Goal: Information Seeking & Learning: Learn about a topic

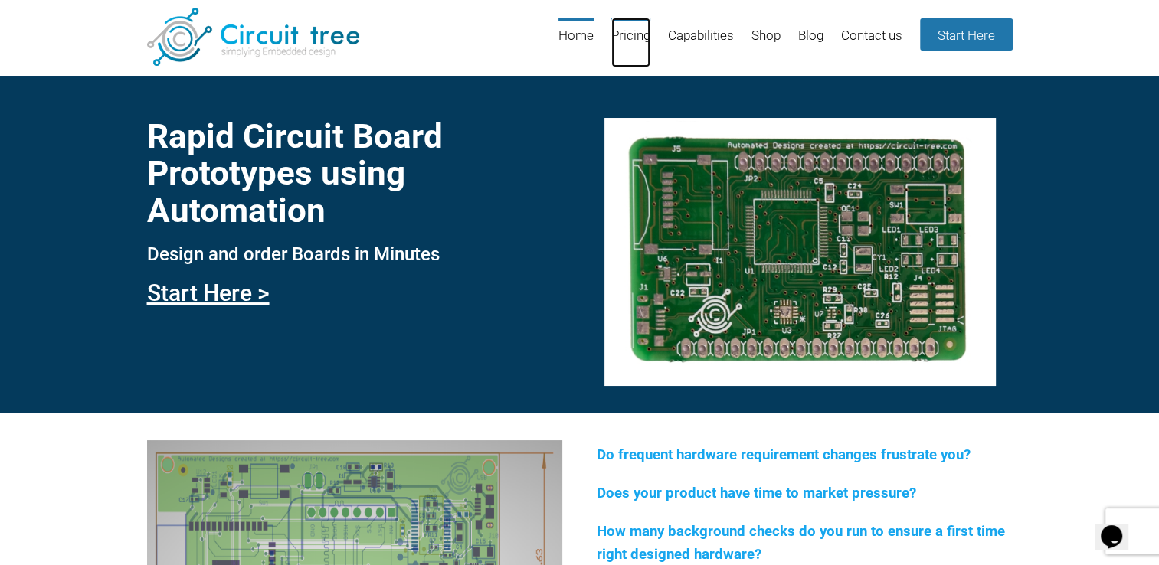
click at [624, 36] on link "Pricing" at bounding box center [630, 43] width 39 height 50
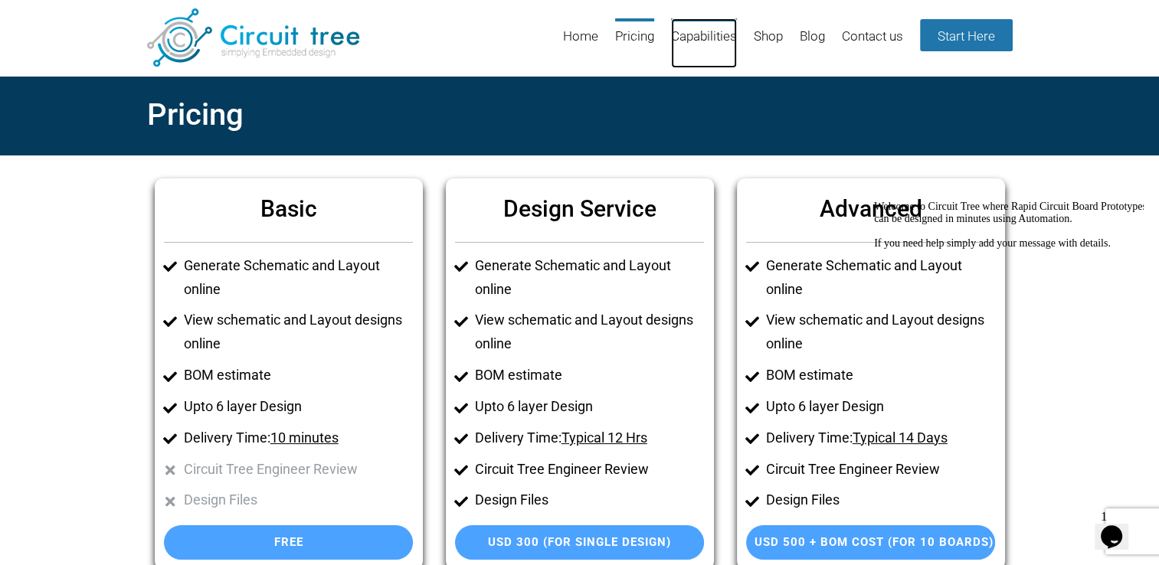
click at [704, 37] on link "Capabilities" at bounding box center [704, 43] width 66 height 50
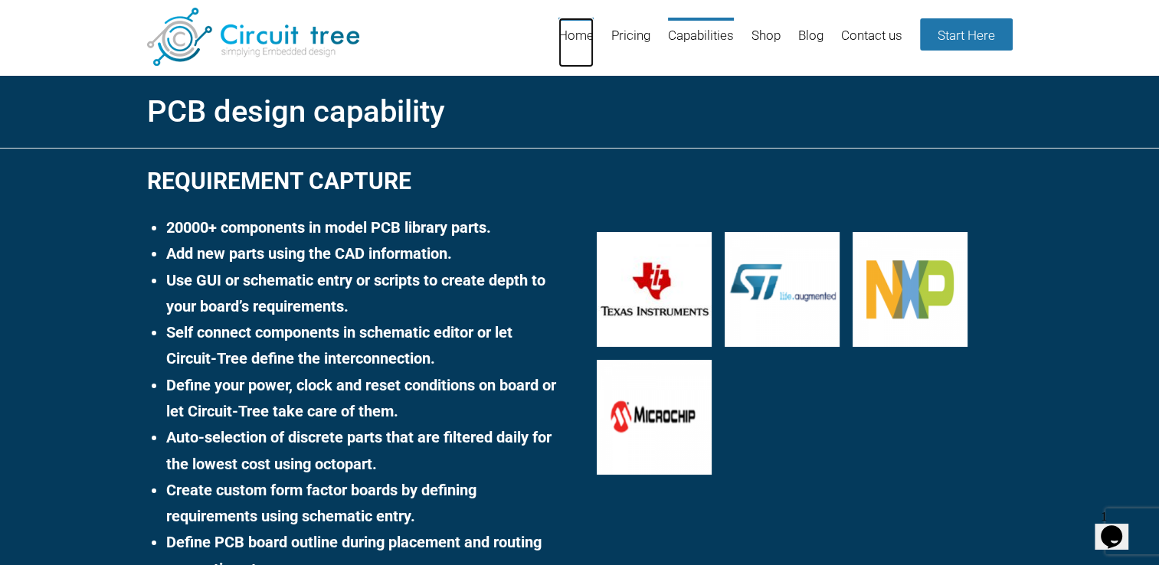
click at [576, 41] on link "Home" at bounding box center [576, 43] width 35 height 50
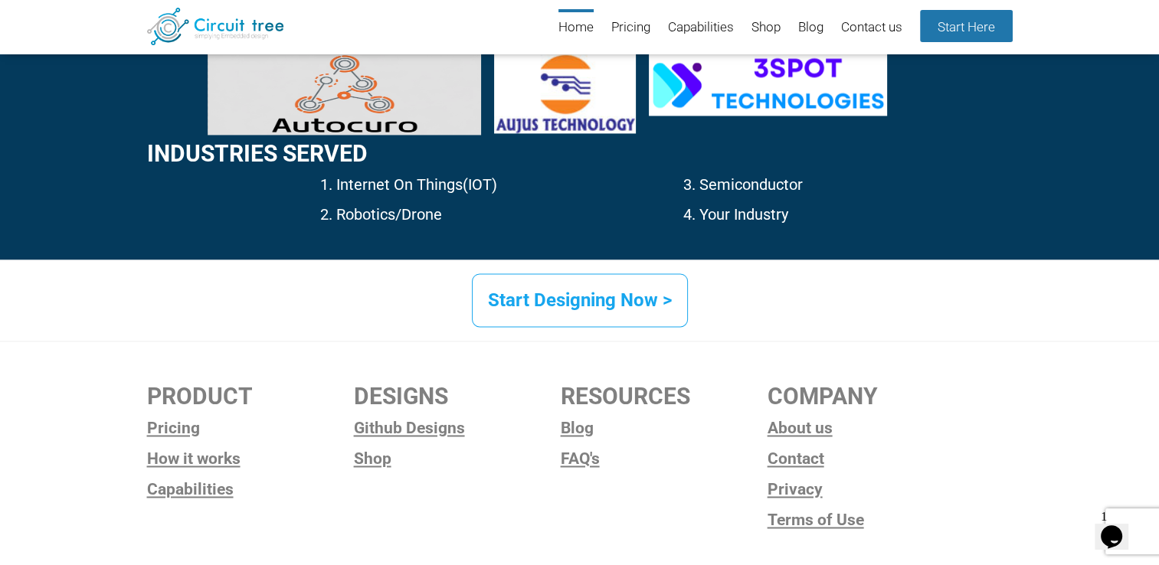
scroll to position [2387, 0]
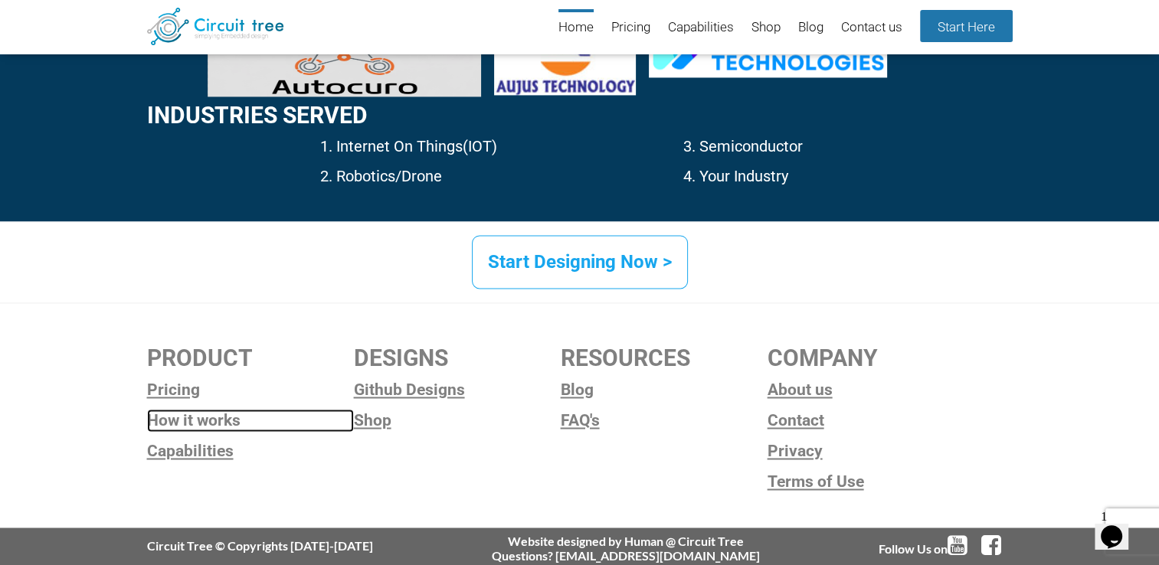
click at [236, 423] on link "How it works" at bounding box center [250, 420] width 207 height 23
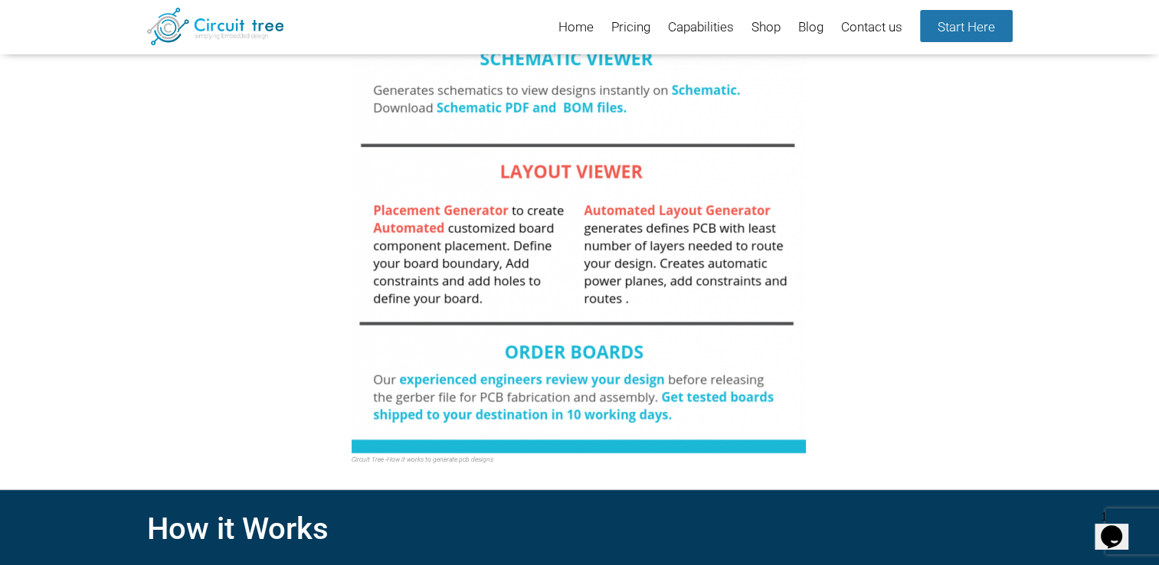
scroll to position [484, 0]
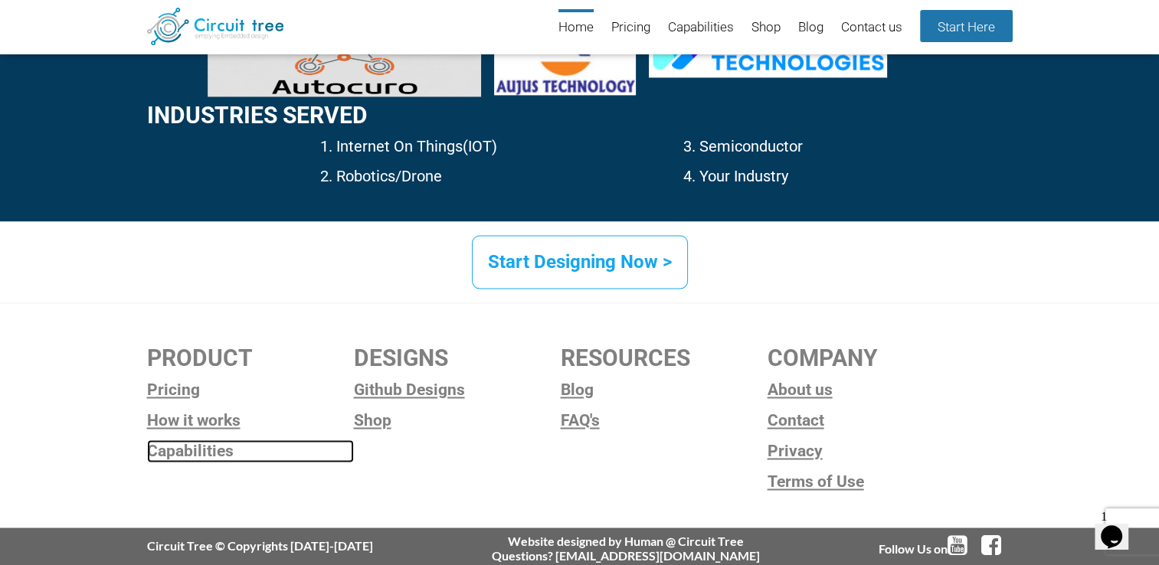
click at [215, 454] on link "Capabilities" at bounding box center [250, 451] width 207 height 23
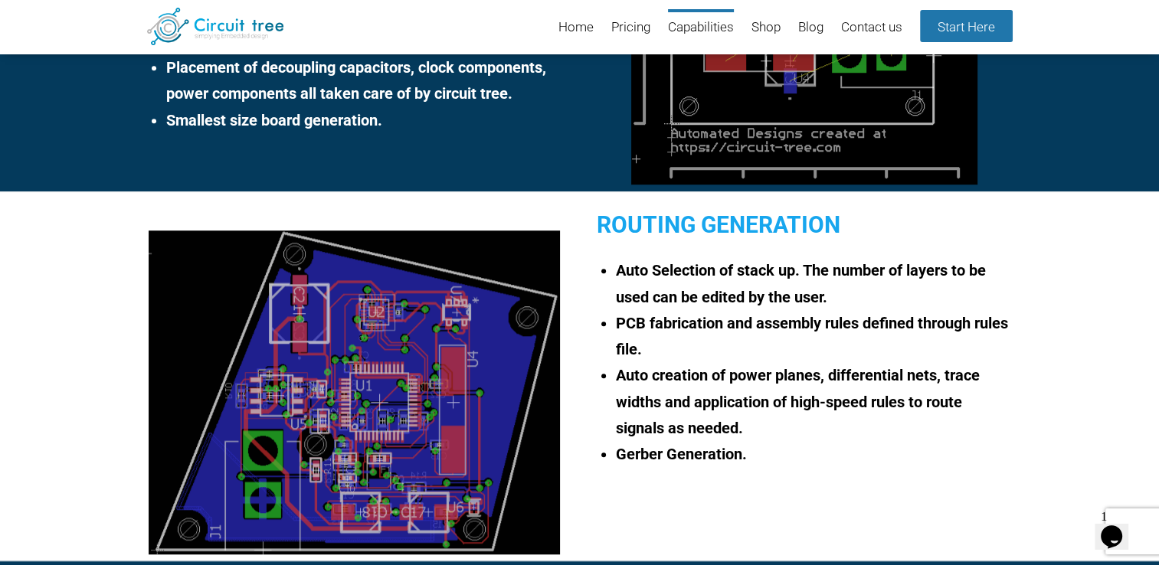
scroll to position [1292, 0]
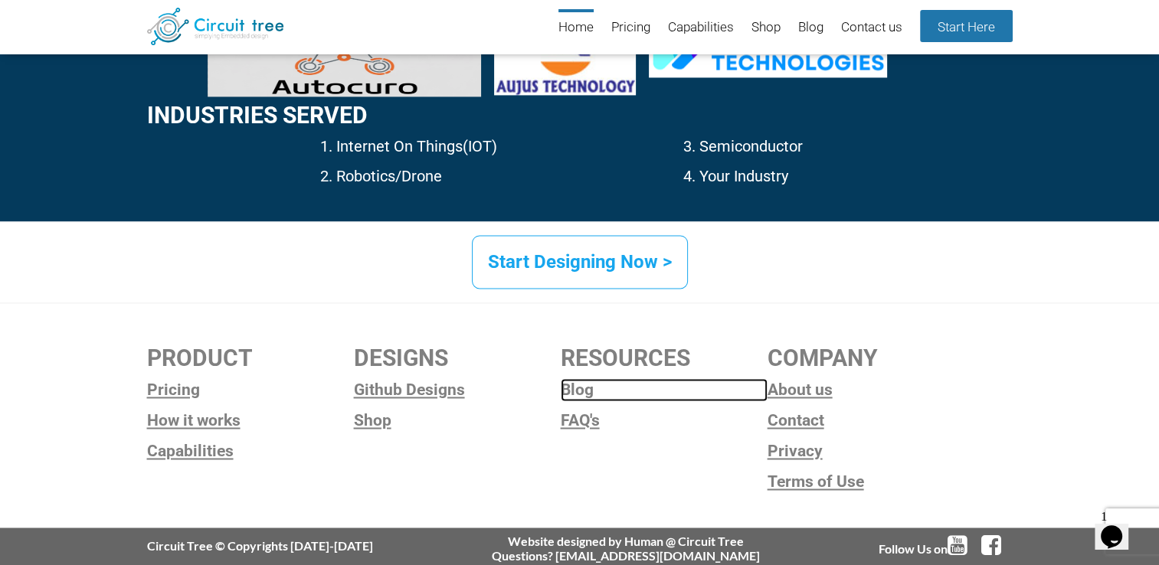
click at [577, 394] on link "Blog" at bounding box center [664, 390] width 207 height 23
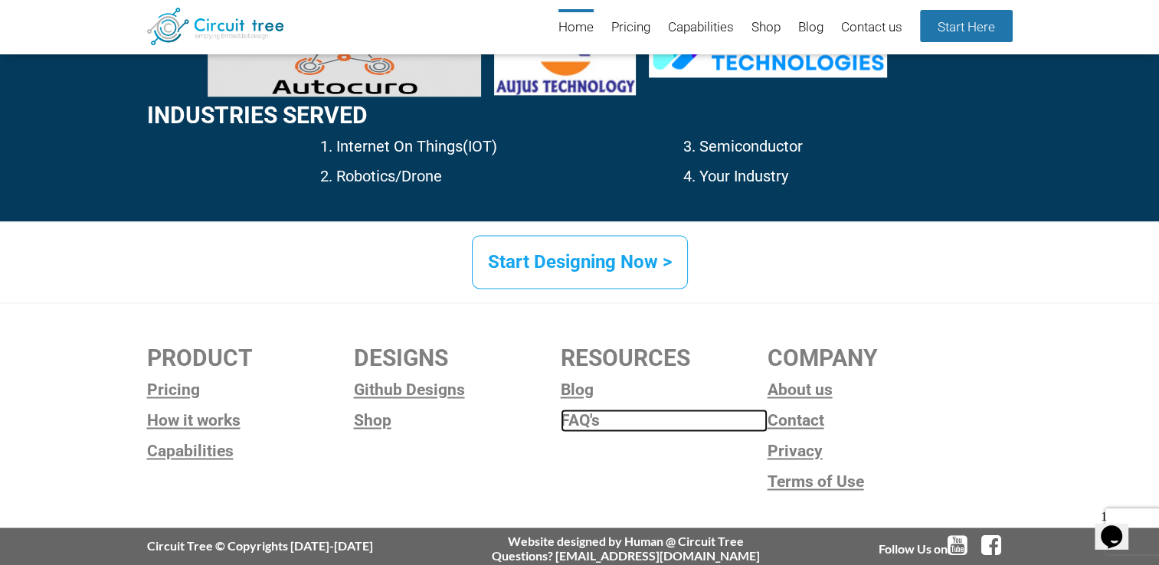
click at [583, 418] on link "FAQ's" at bounding box center [664, 420] width 207 height 23
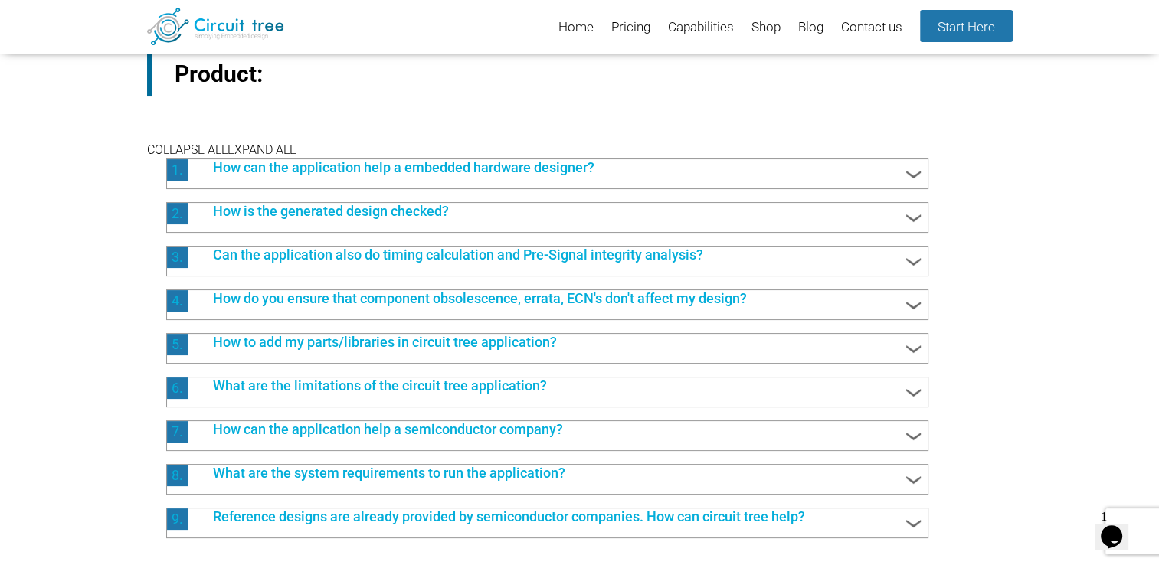
scroll to position [239, 0]
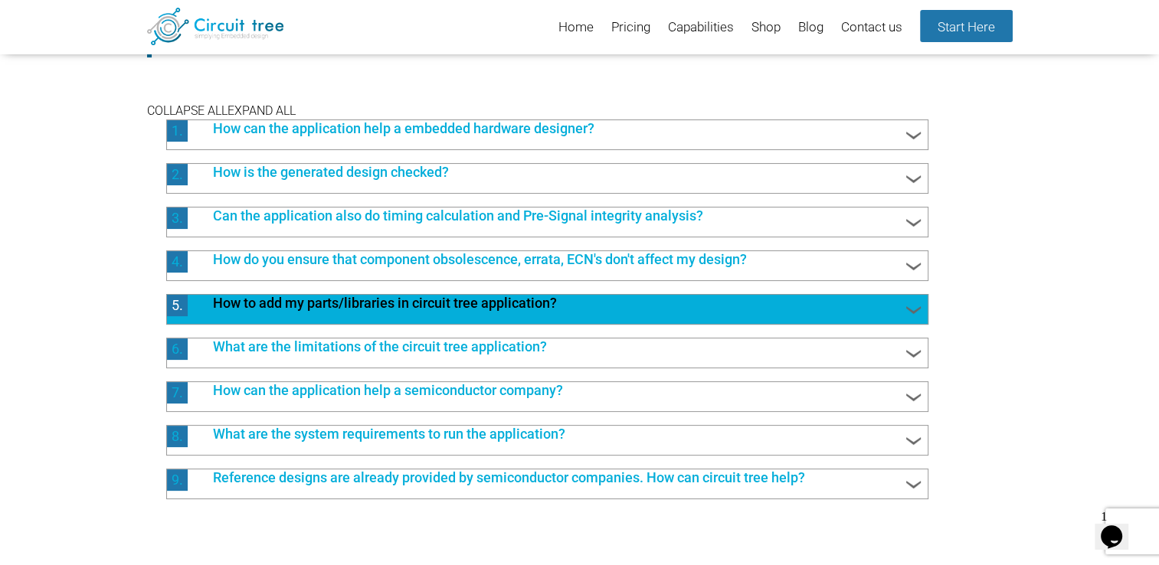
click at [244, 305] on span "How to add my parts/libraries in circuit tree application?" at bounding box center [555, 305] width 715 height 20
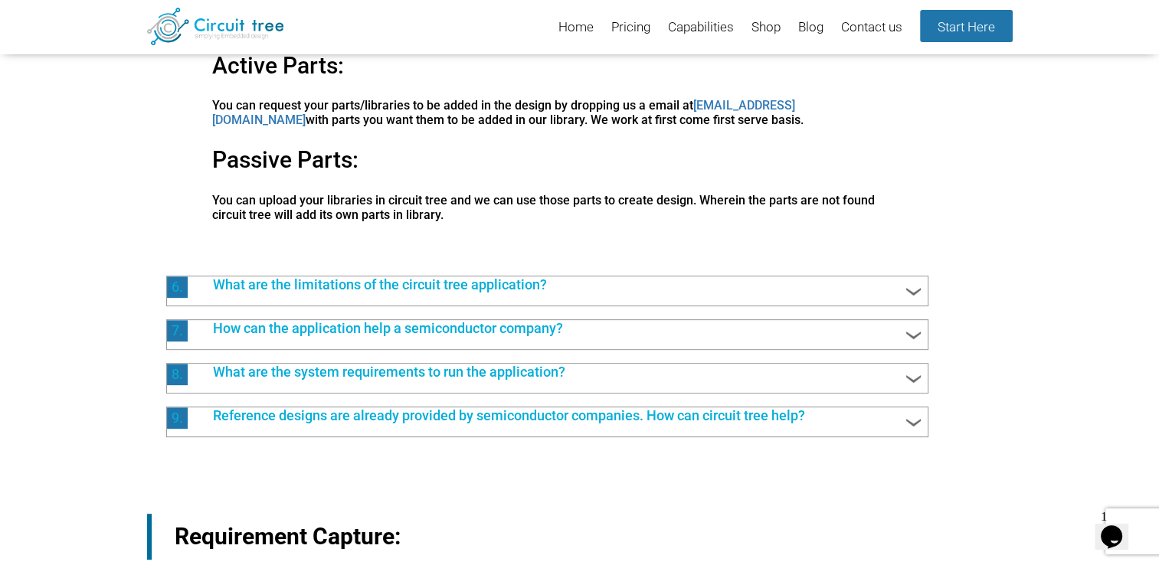
scroll to position [570, 0]
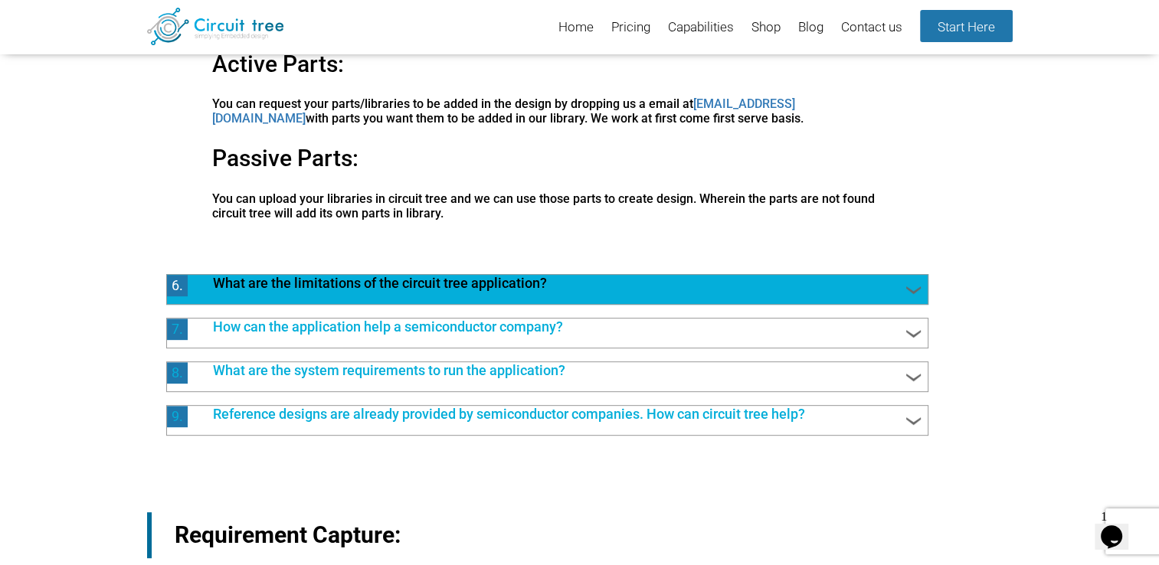
click at [295, 293] on span "What are the limitations of the circuit tree application?" at bounding box center [555, 285] width 715 height 20
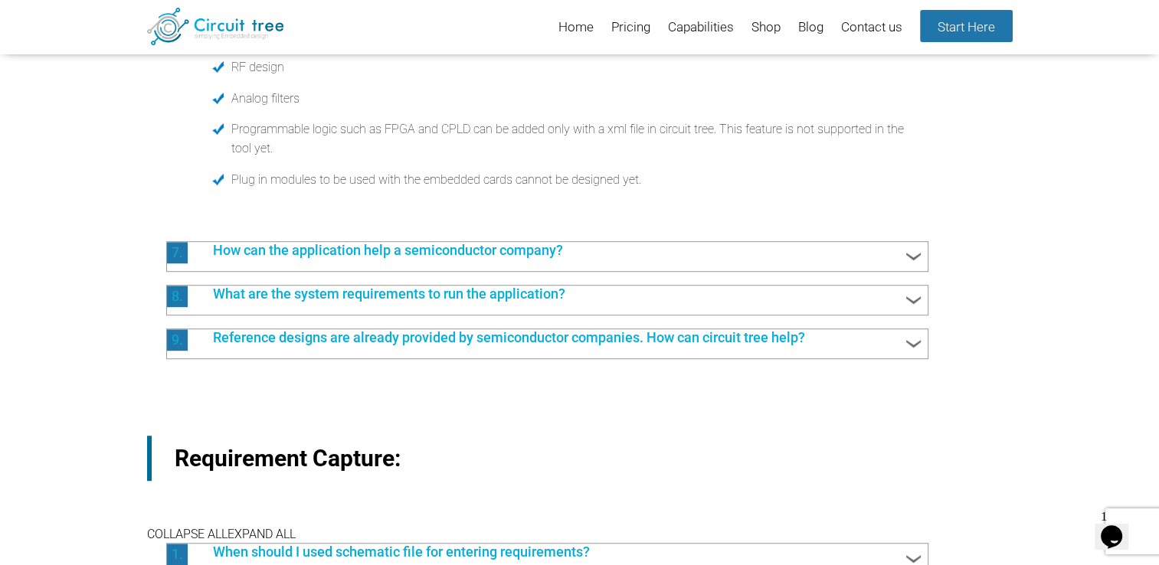
scroll to position [927, 0]
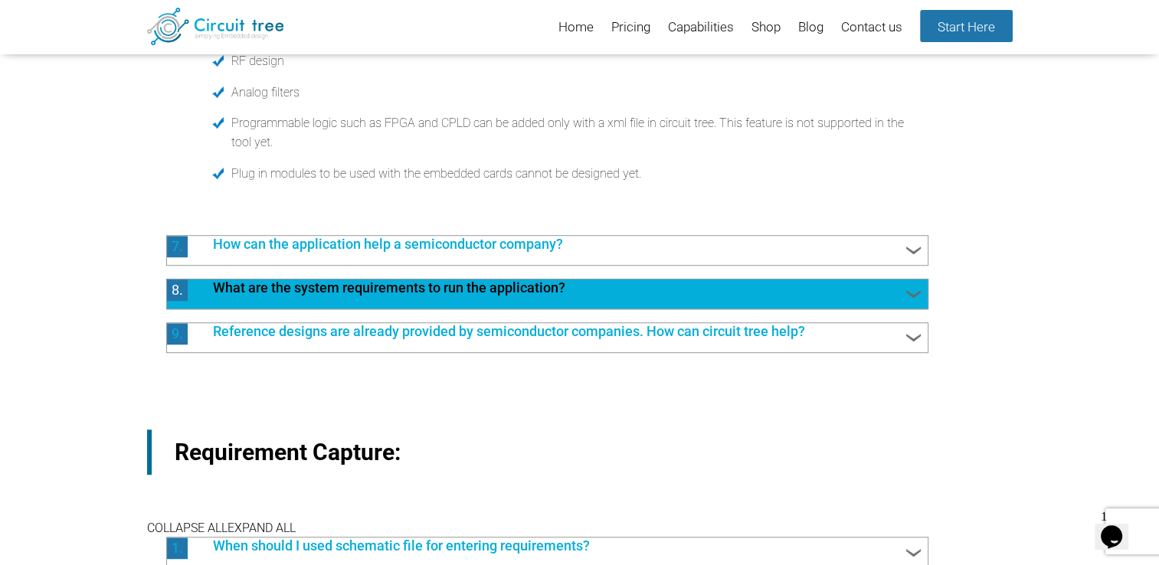
click at [288, 290] on span "What are the system requirements to run the application?" at bounding box center [555, 290] width 715 height 20
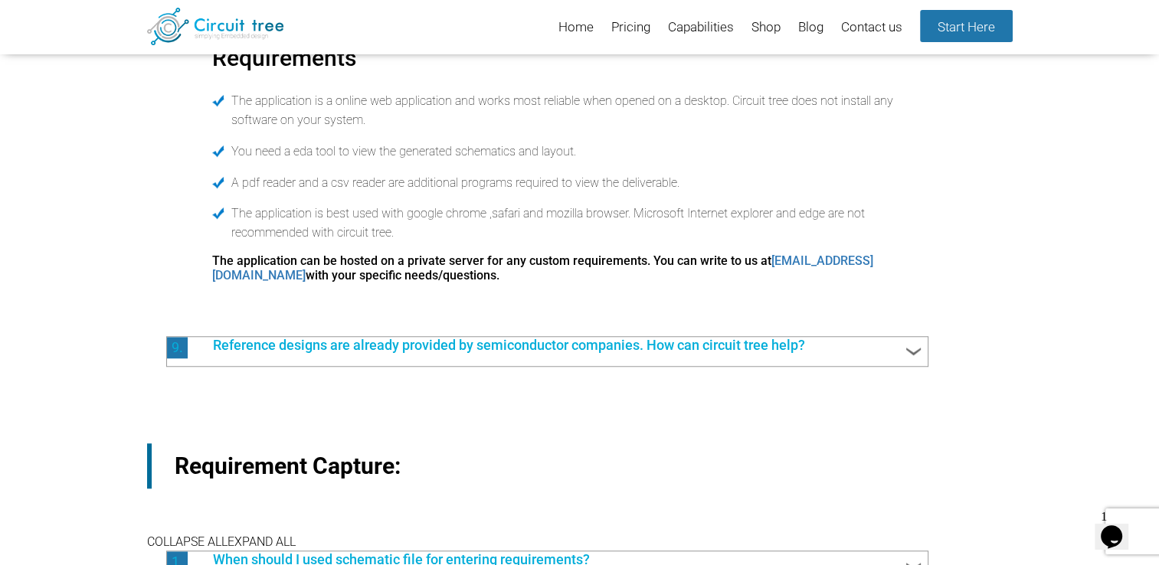
scroll to position [1254, 0]
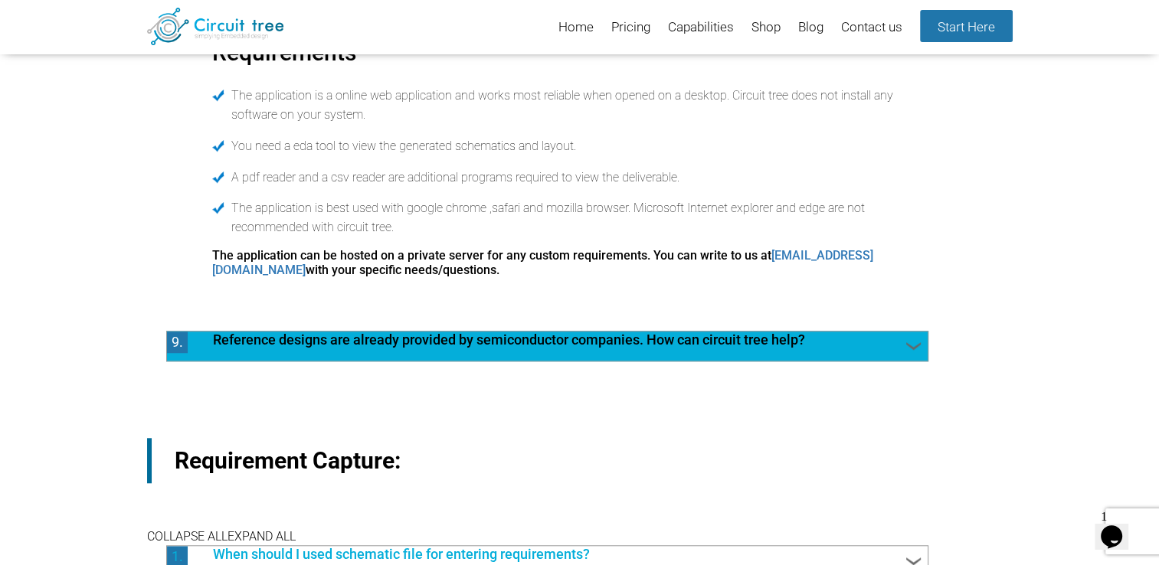
click at [451, 349] on span "Reference designs are already provided by semiconductor companies. How can circ…" at bounding box center [555, 342] width 715 height 20
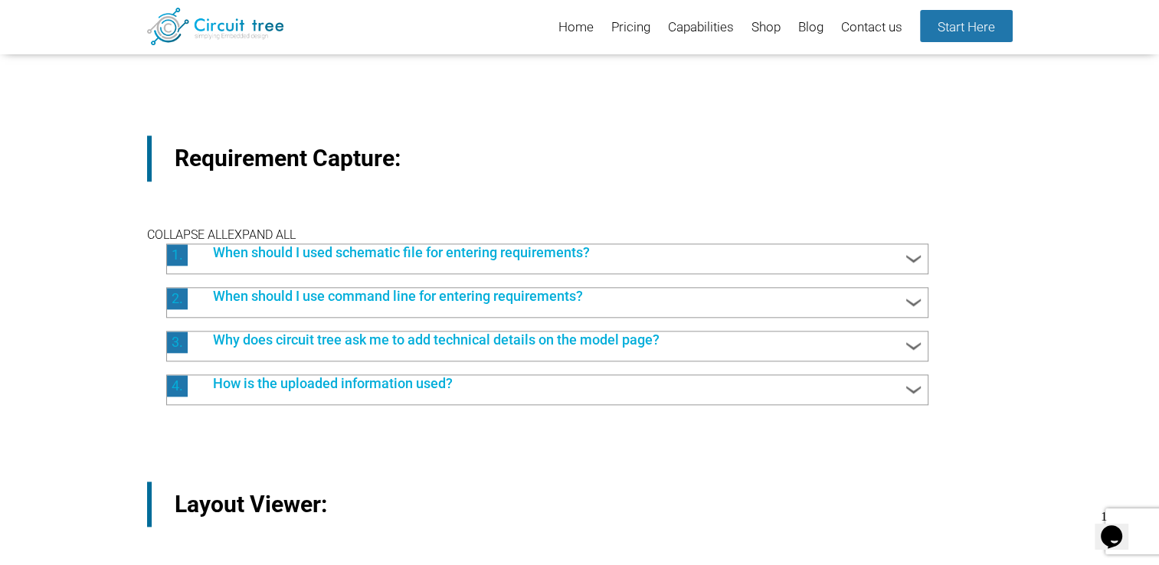
scroll to position [1680, 0]
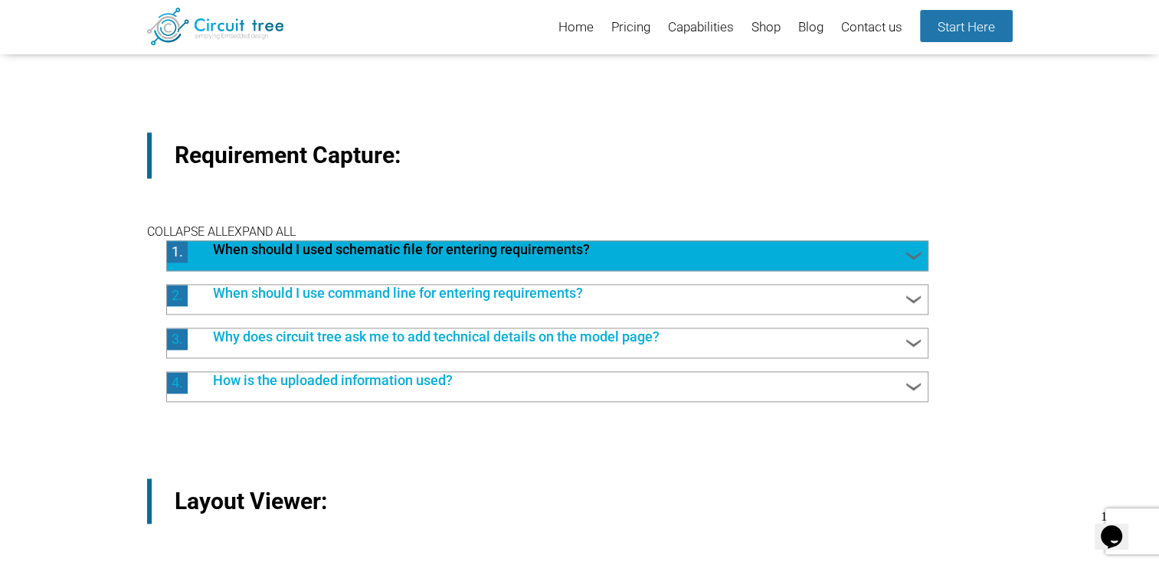
click at [276, 267] on div "1. When should I used schematic file for entering requirements?" at bounding box center [547, 256] width 762 height 31
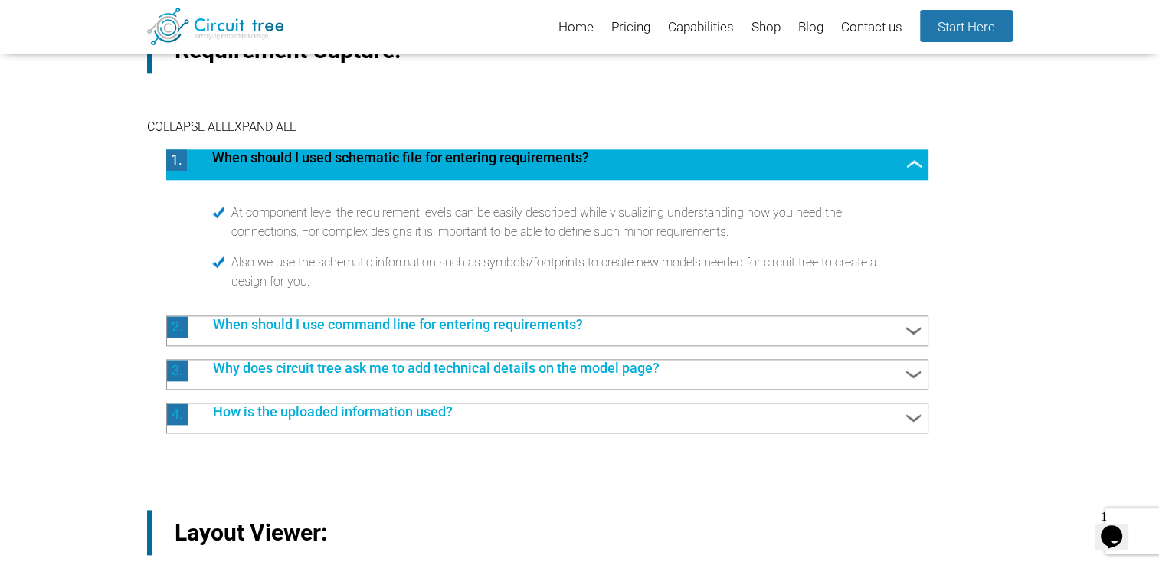
scroll to position [1787, 0]
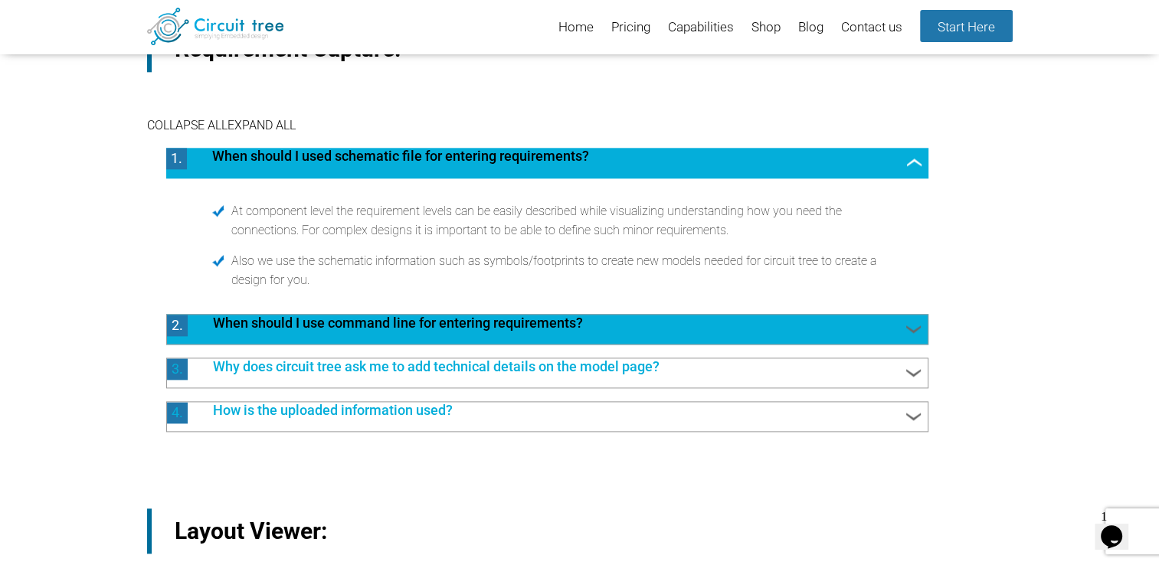
click at [284, 333] on span "When should I use command line for entering requirements?" at bounding box center [555, 325] width 715 height 20
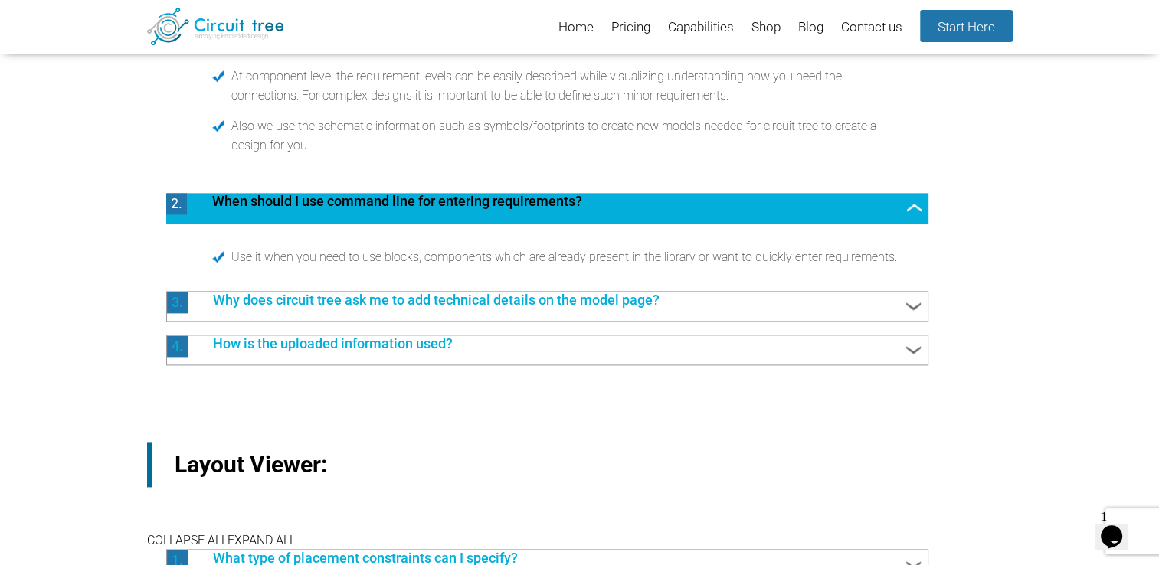
scroll to position [1922, 0]
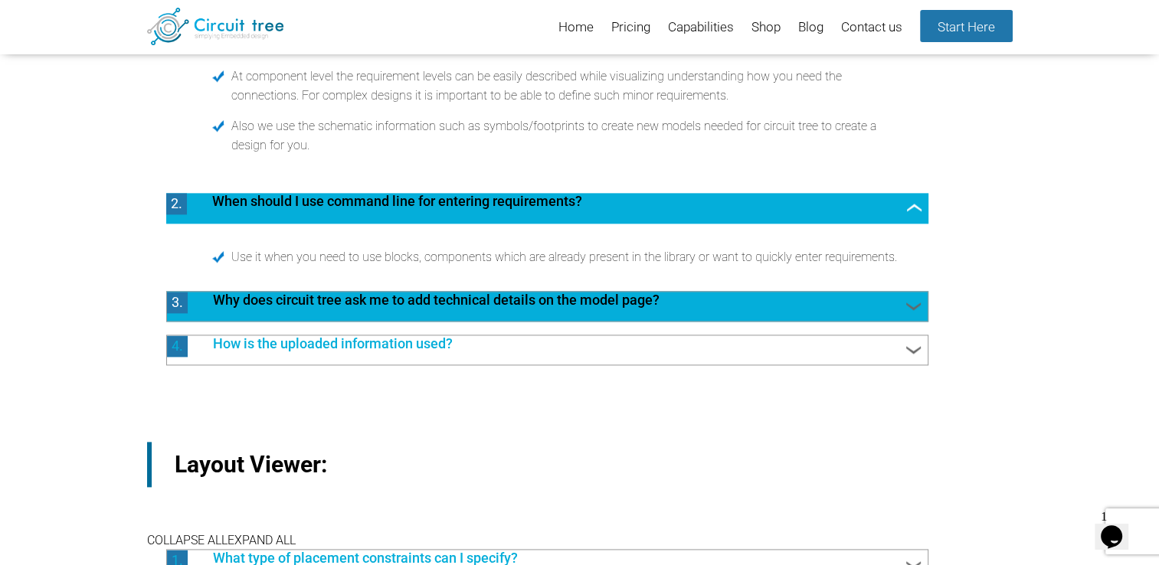
click at [284, 312] on span "Why does circuit tree ask me to add technical details on the model page?" at bounding box center [555, 302] width 715 height 20
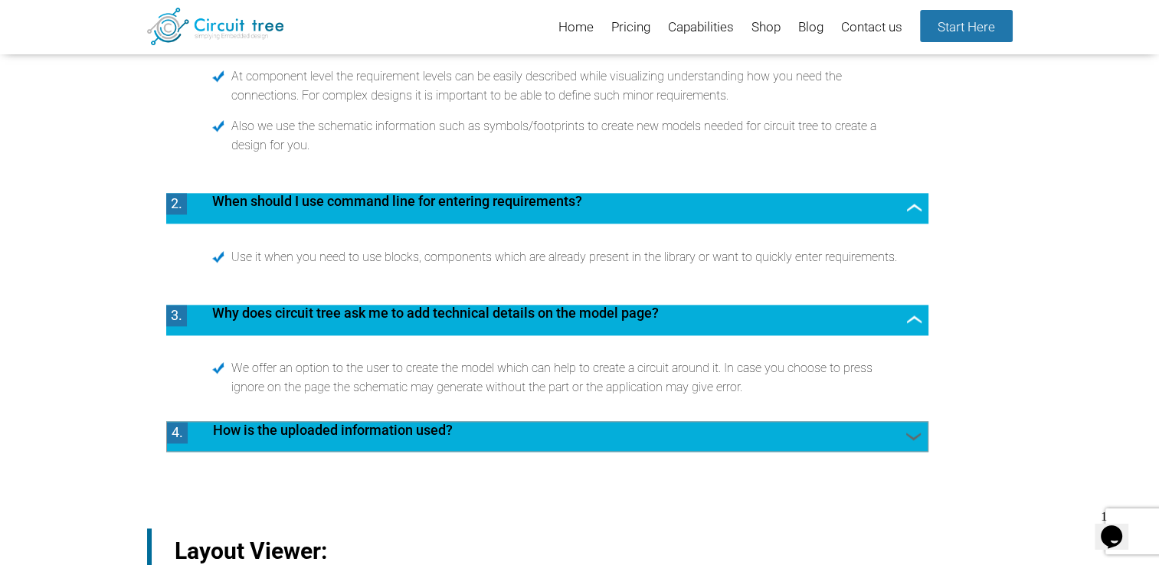
click at [254, 430] on span "How is the uploaded information used?" at bounding box center [555, 432] width 715 height 20
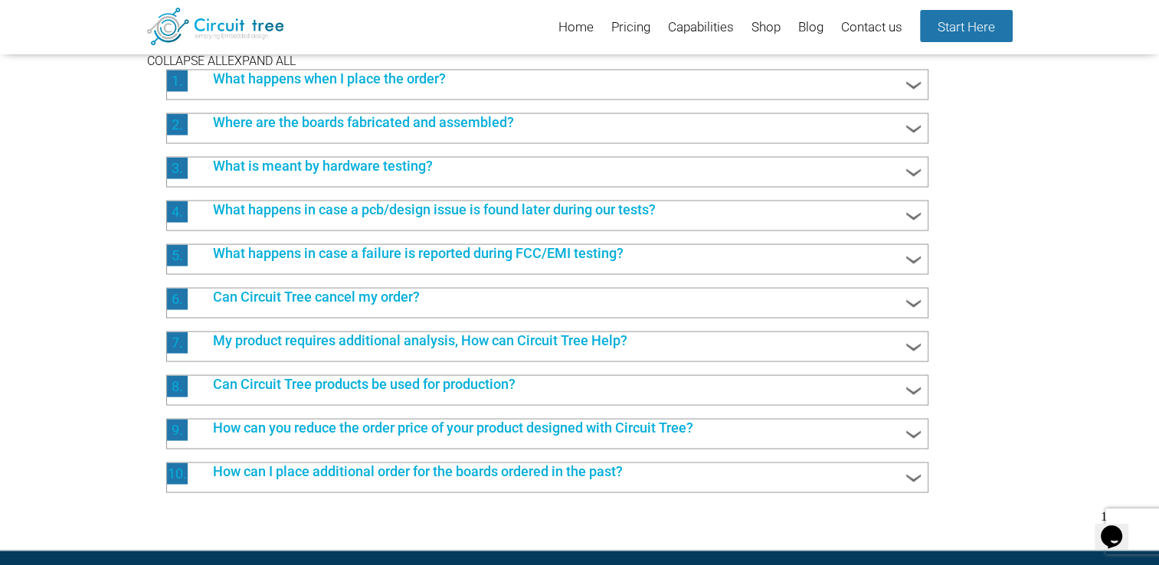
scroll to position [2973, 0]
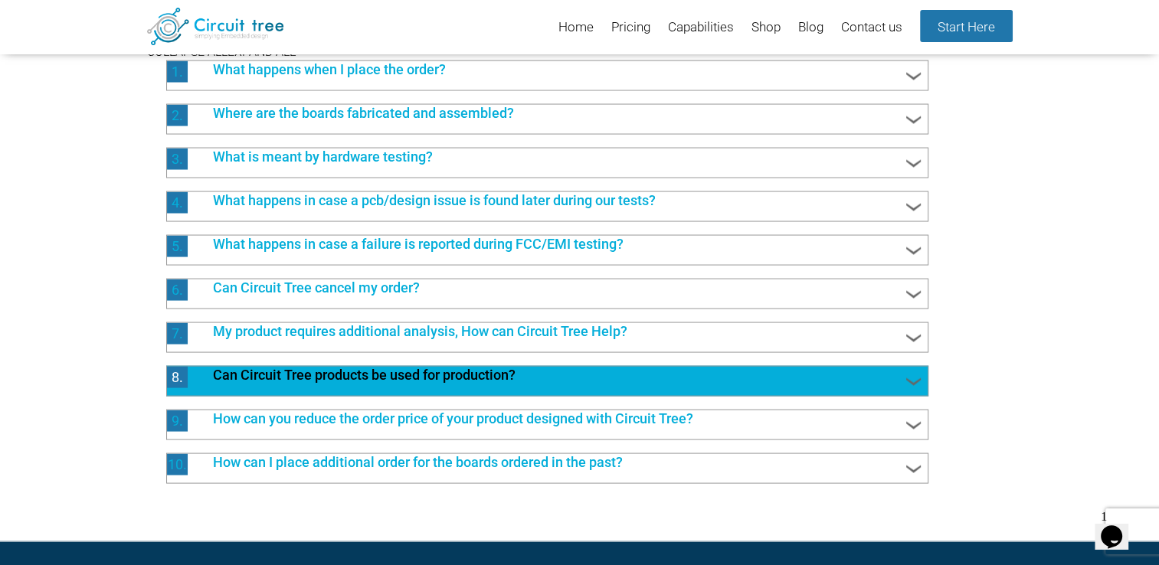
click at [242, 387] on span "Can Circuit Tree products be used for production?" at bounding box center [555, 377] width 715 height 20
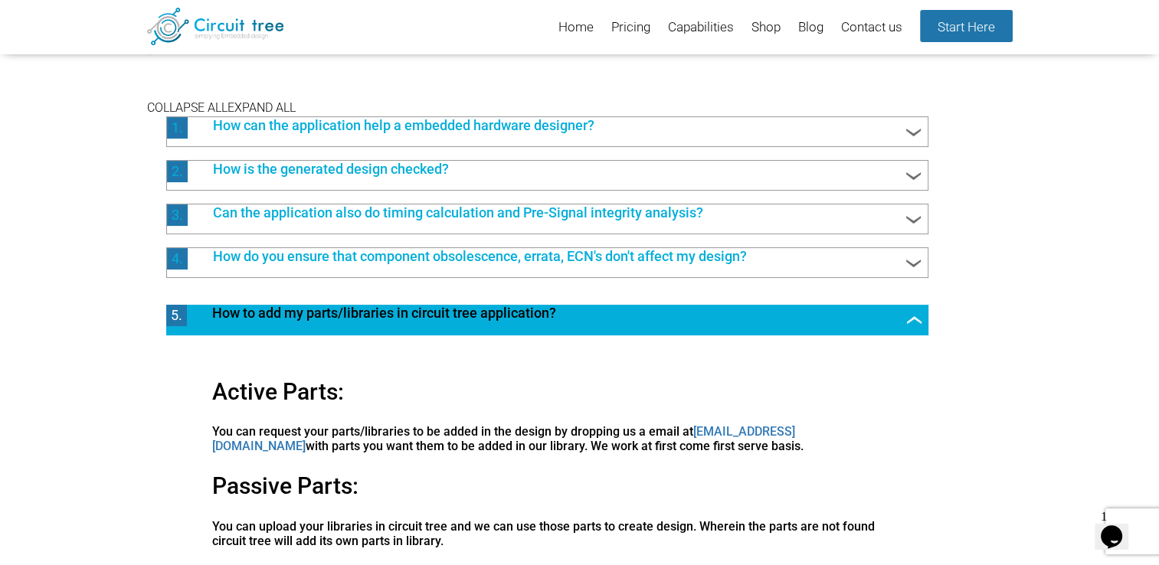
scroll to position [0, 0]
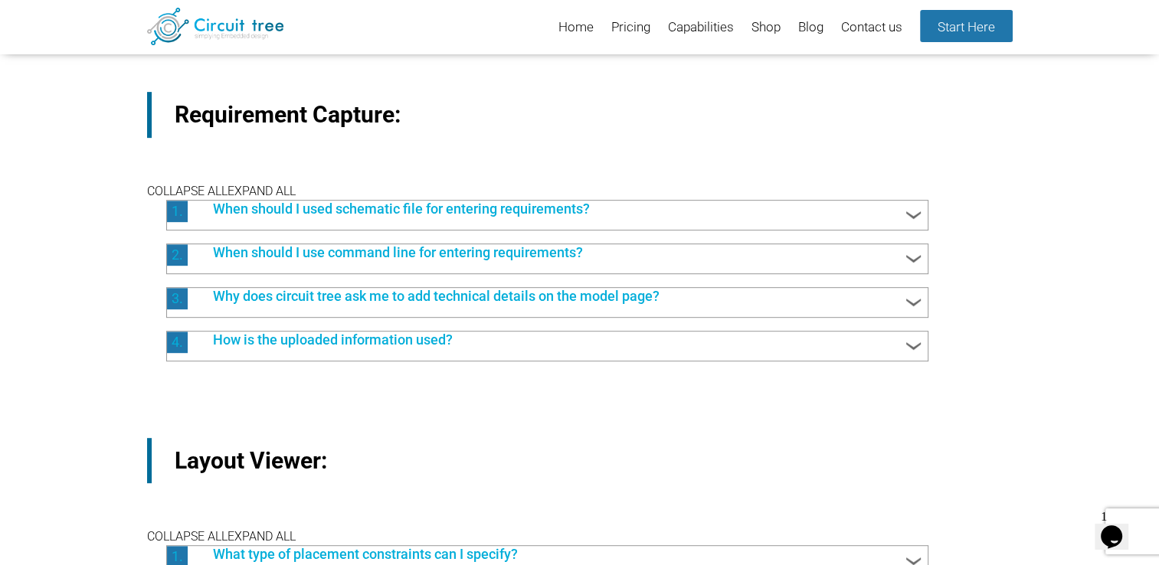
scroll to position [725, 0]
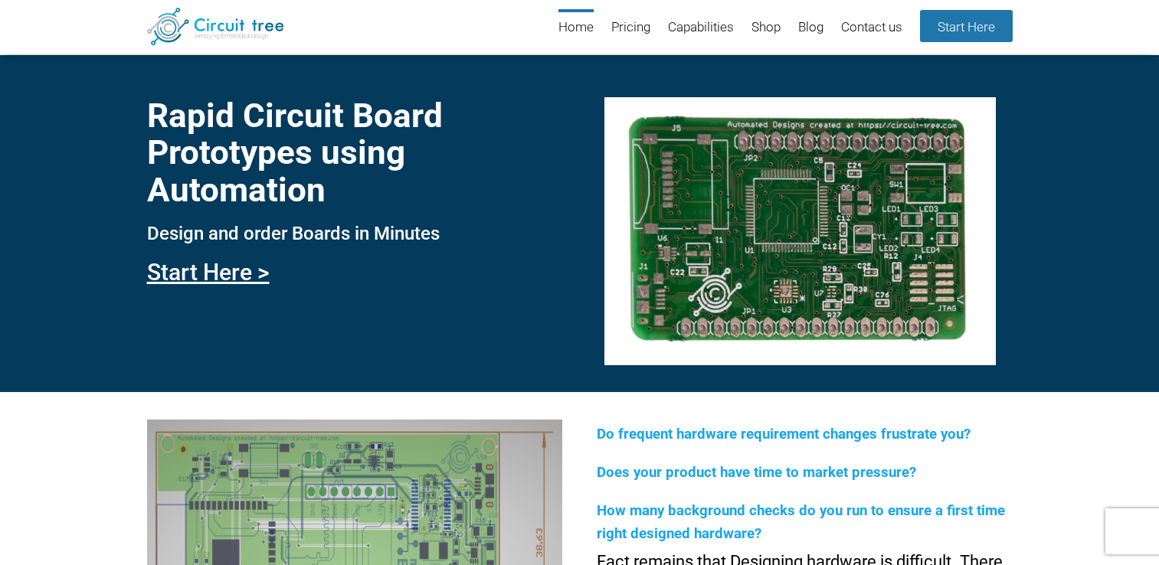
scroll to position [2387, 0]
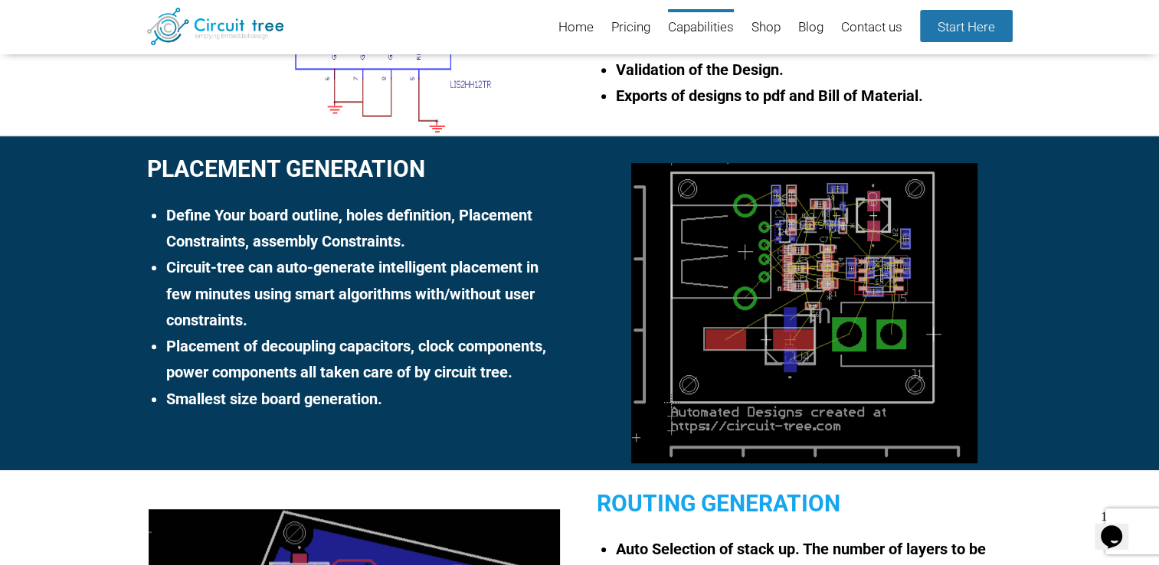
scroll to position [1292, 0]
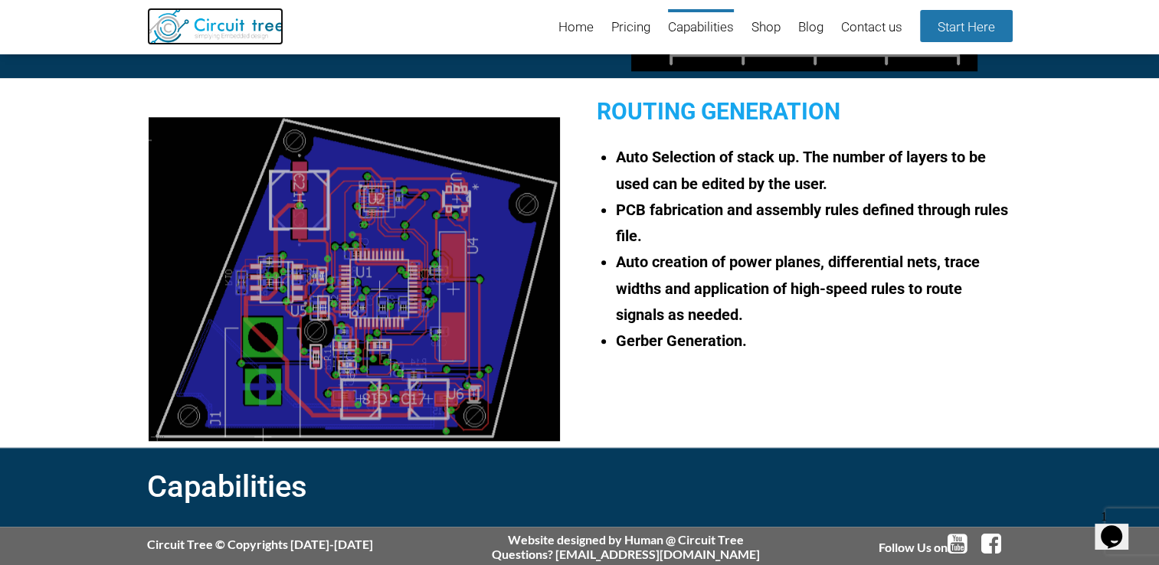
click at [195, 18] on img at bounding box center [215, 27] width 137 height 38
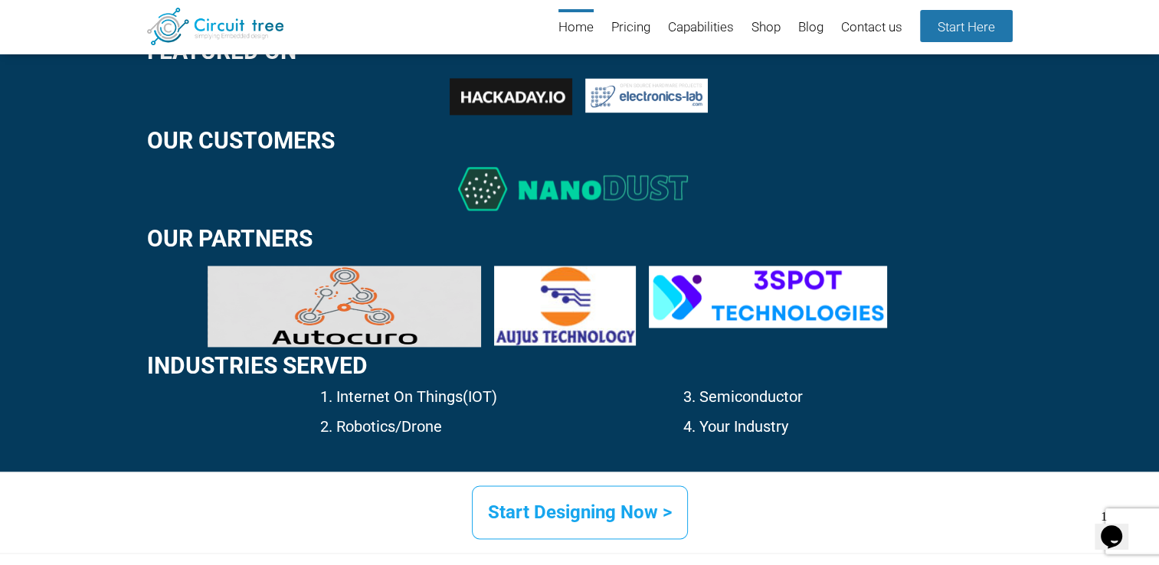
scroll to position [2387, 0]
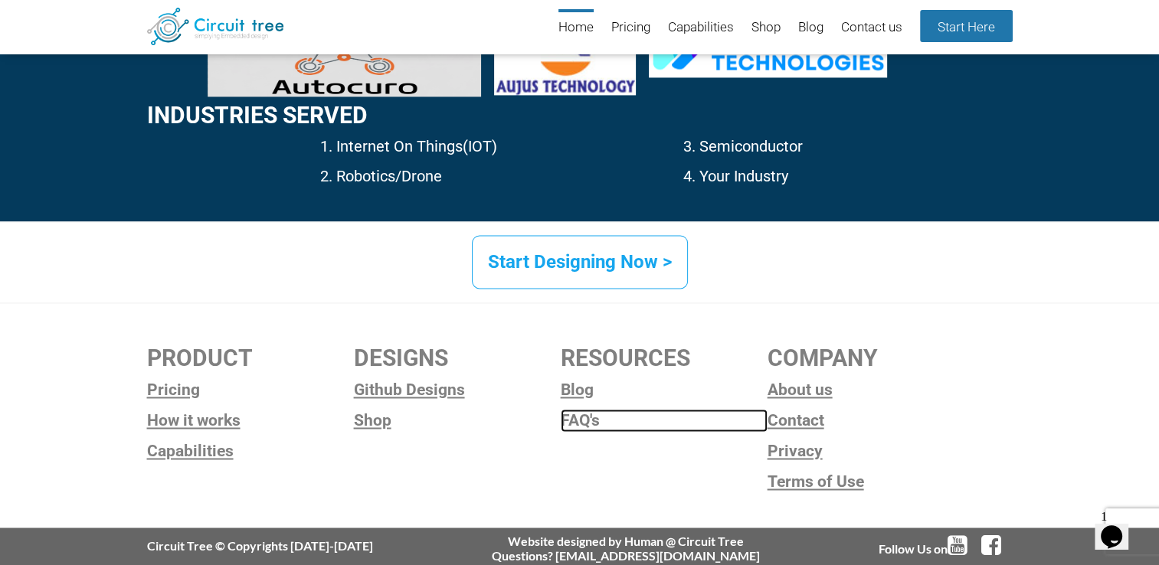
click at [575, 421] on link "FAQ's" at bounding box center [664, 420] width 207 height 23
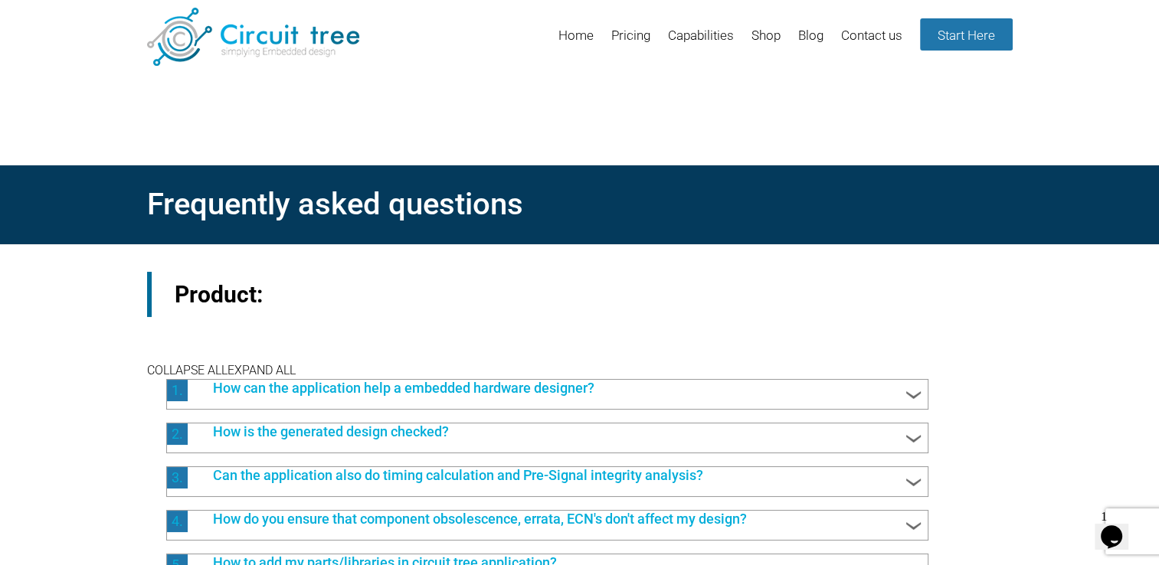
click at [168, 369] on span "COLLAPSE ALL" at bounding box center [187, 370] width 80 height 15
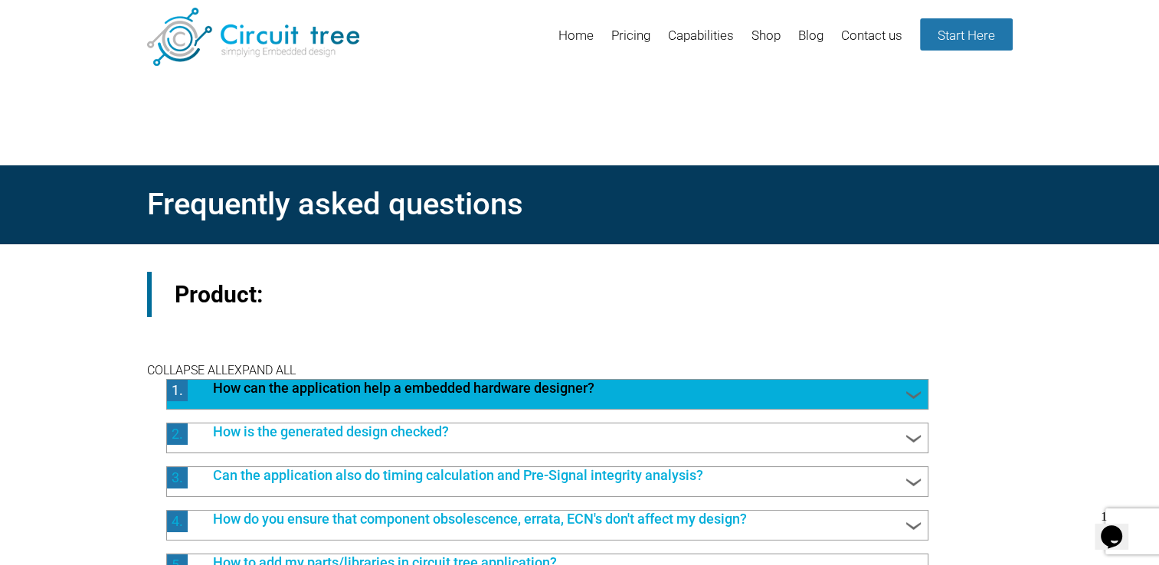
click at [172, 385] on span "1." at bounding box center [177, 390] width 21 height 21
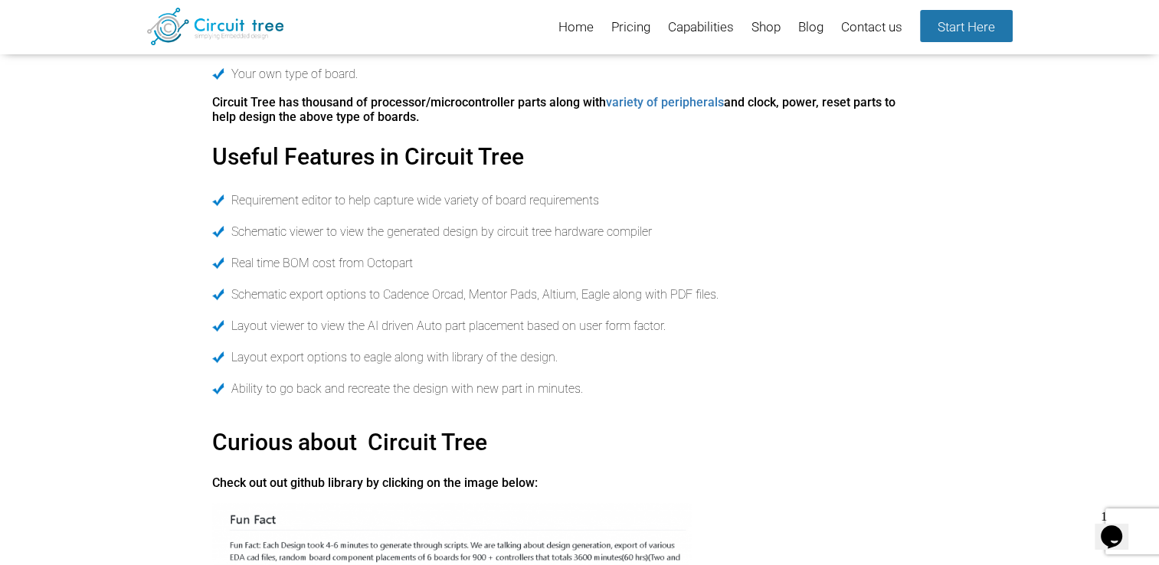
scroll to position [552, 0]
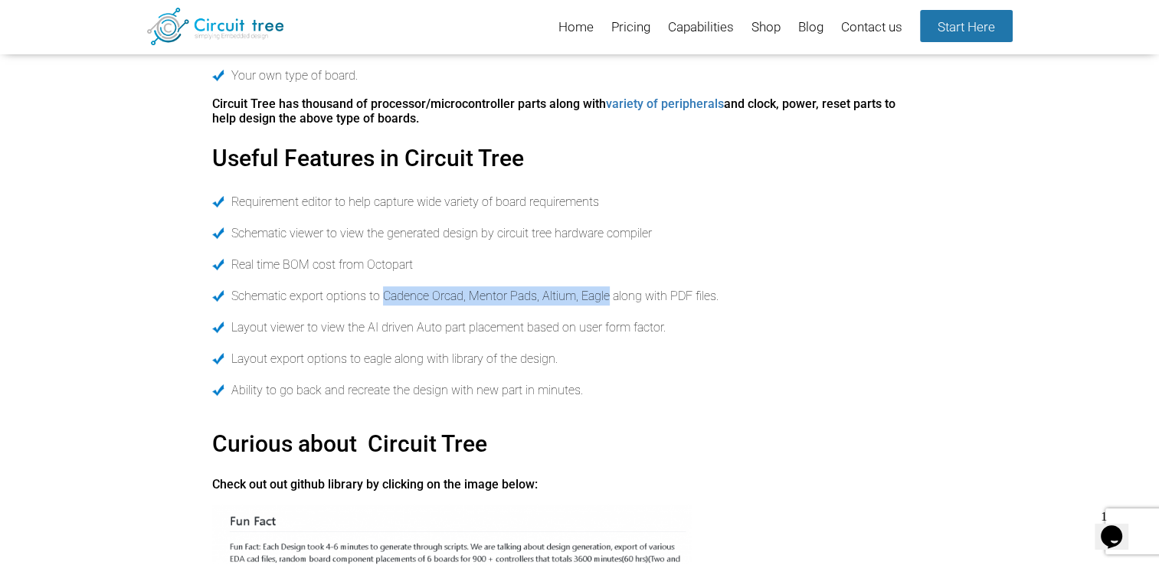
drag, startPoint x: 385, startPoint y: 298, endPoint x: 609, endPoint y: 301, distance: 224.5
click at [609, 301] on li "Schematic export options to Cadence Orcad, Mentor Pads, Altium, Eagle along wit…" at bounding box center [558, 296] width 693 height 19
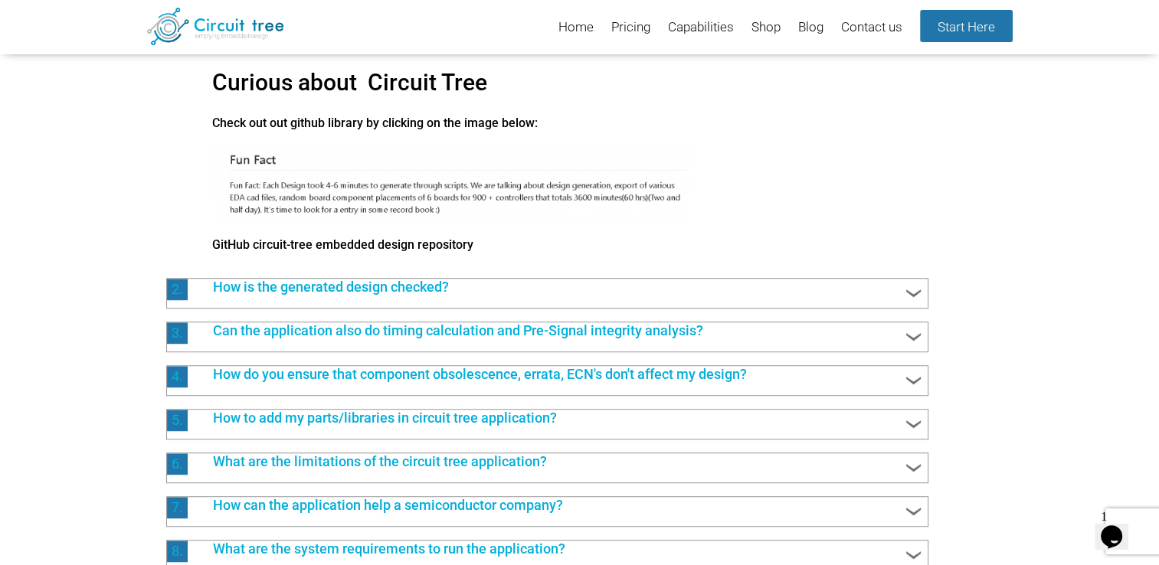
scroll to position [913, 0]
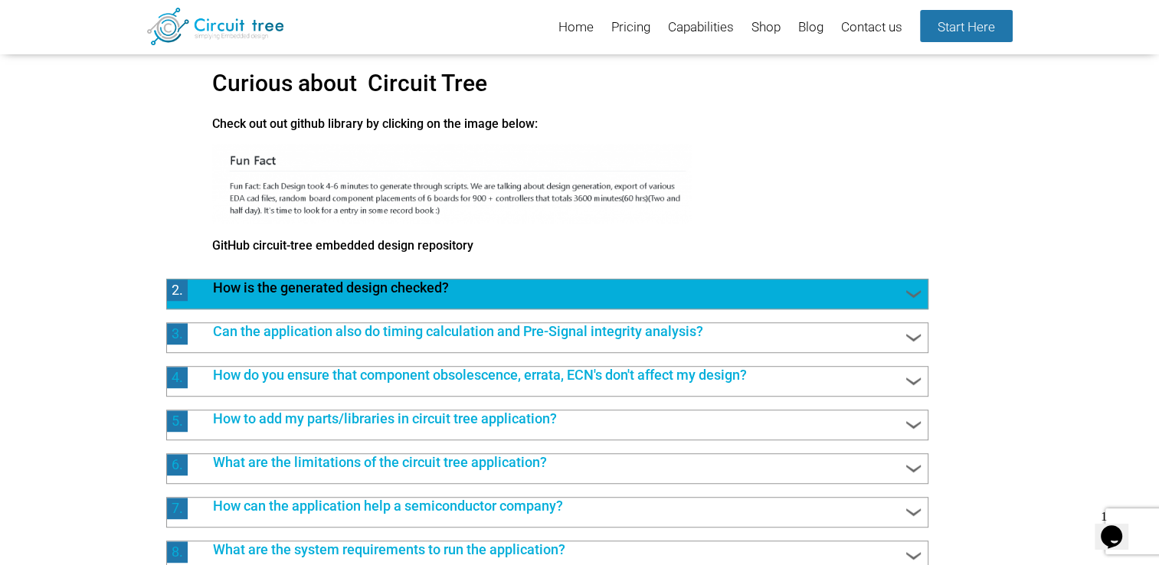
click at [390, 297] on span "How is the generated design checked?" at bounding box center [555, 290] width 715 height 20
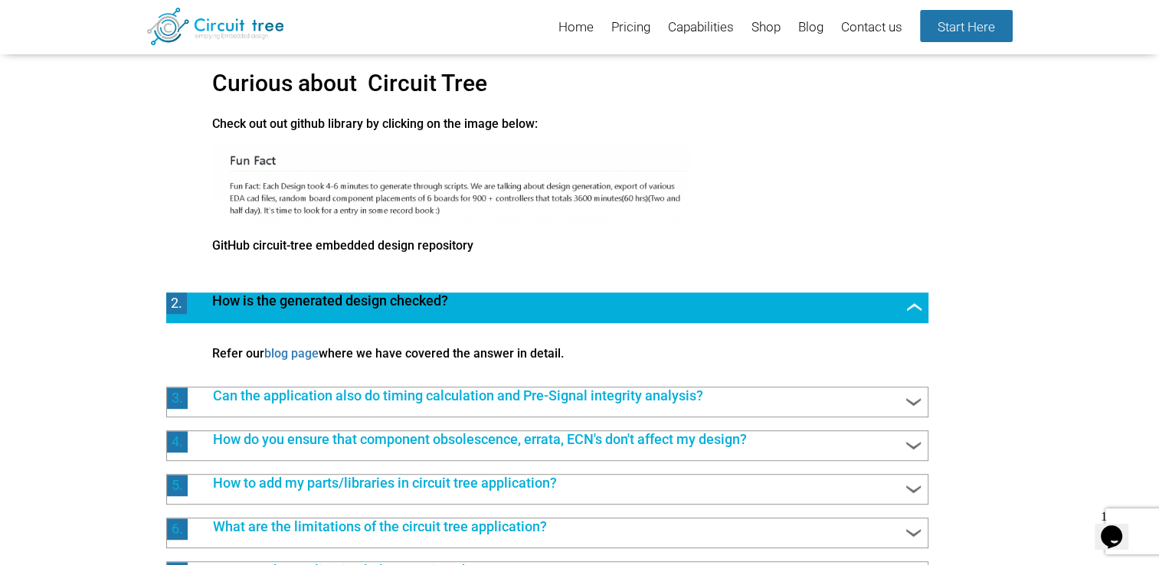
click at [390, 297] on li "2. How is the generated design checked? Refer our blog page where we have cover…" at bounding box center [538, 325] width 782 height 97
click at [421, 305] on span "How is the generated design checked?" at bounding box center [555, 303] width 716 height 20
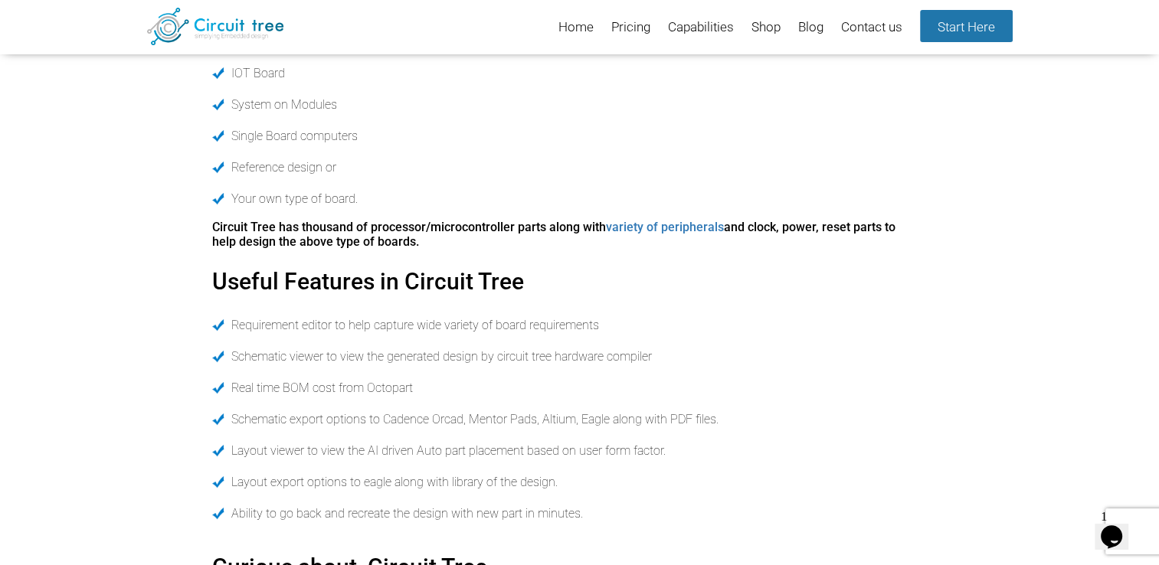
scroll to position [433, 0]
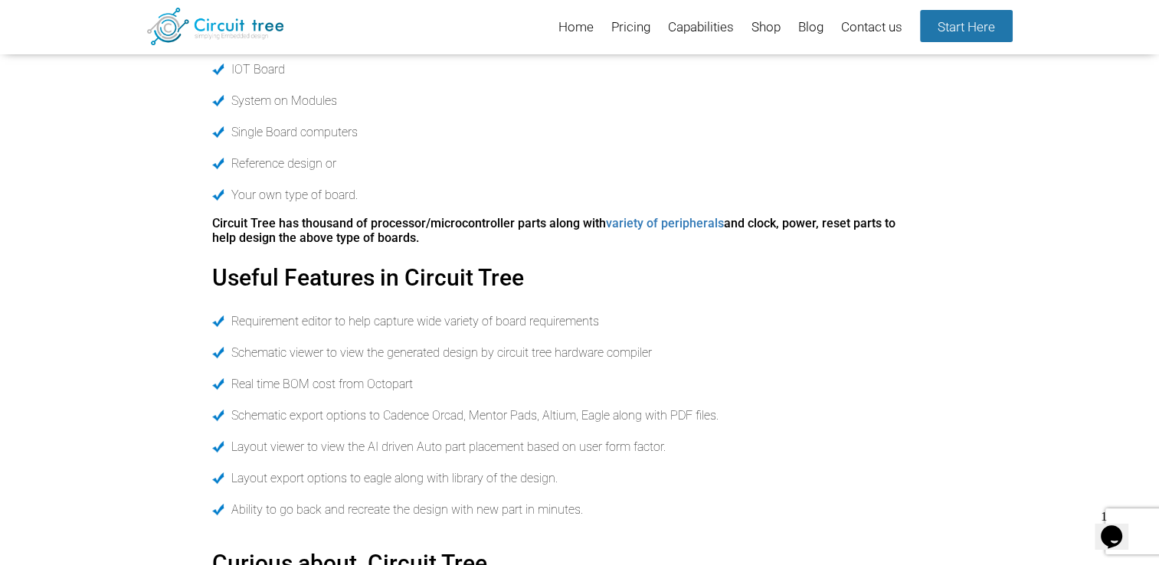
drag, startPoint x: 383, startPoint y: 418, endPoint x: 608, endPoint y: 418, distance: 224.5
click at [608, 418] on li "Schematic export options to Cadence Orcad, Mentor Pads, Altium, Eagle along wit…" at bounding box center [558, 415] width 693 height 19
copy li "Cadence Orcad, Mentor Pads, Altium, Eagle"
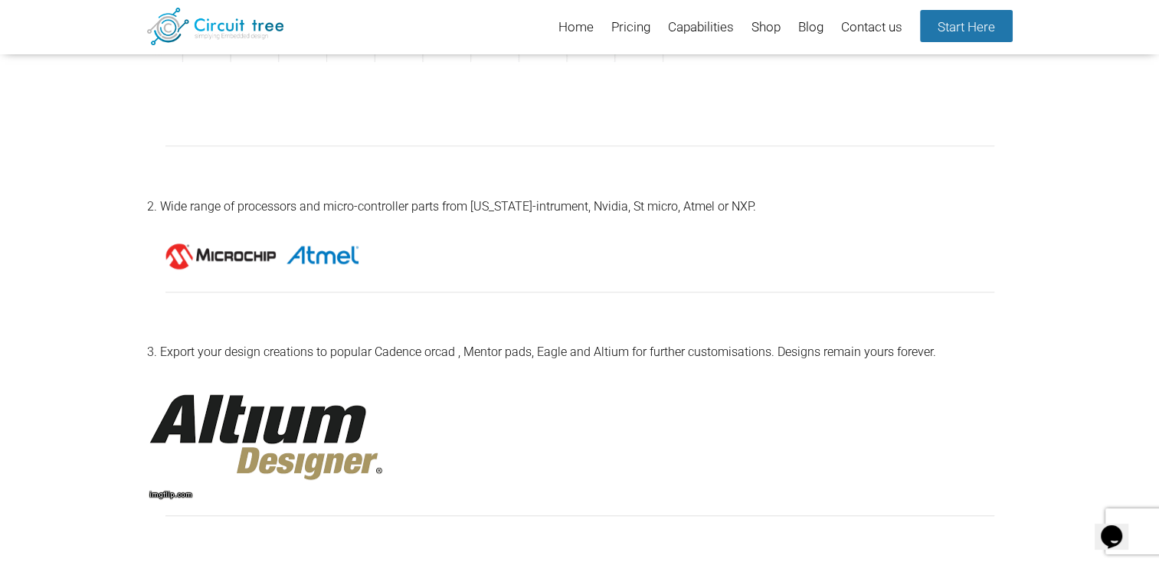
scroll to position [555, 0]
click at [717, 350] on p "3. Export your design creations to popular Cadence orcad , Mentor pads, Eagle a…" at bounding box center [580, 351] width 866 height 21
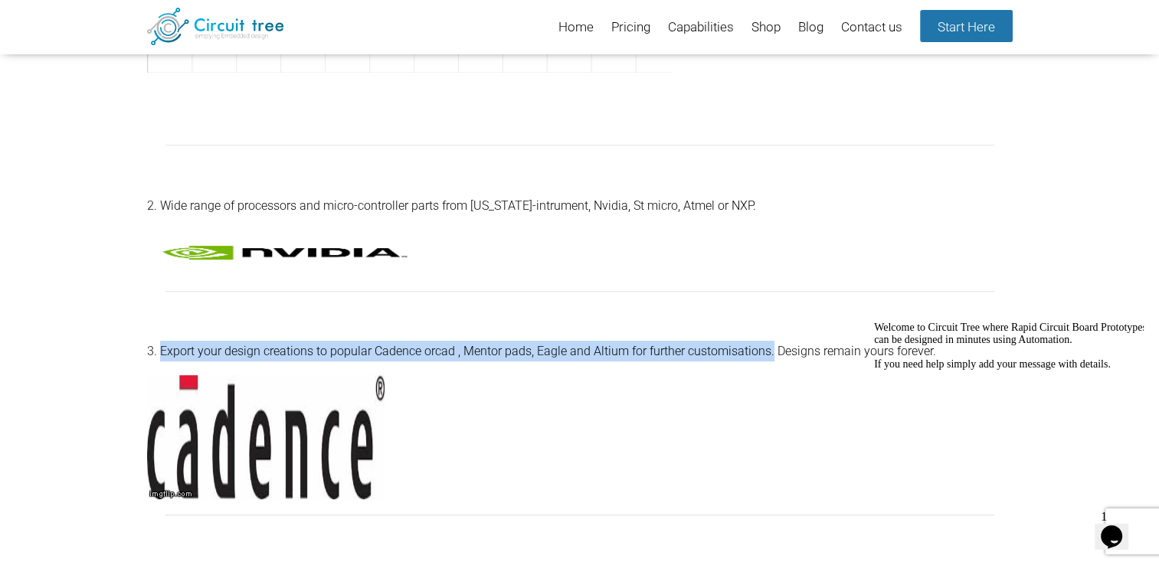
drag, startPoint x: 161, startPoint y: 347, endPoint x: 772, endPoint y: 342, distance: 610.7
click at [772, 342] on p "3. Export your design creations to popular Cadence orcad , Mentor pads, Eagle a…" at bounding box center [580, 351] width 866 height 21
copy p "Export your design creations to popular Cadence orcad , Mentor pads, Eagle and …"
